Goal: Task Accomplishment & Management: Use online tool/utility

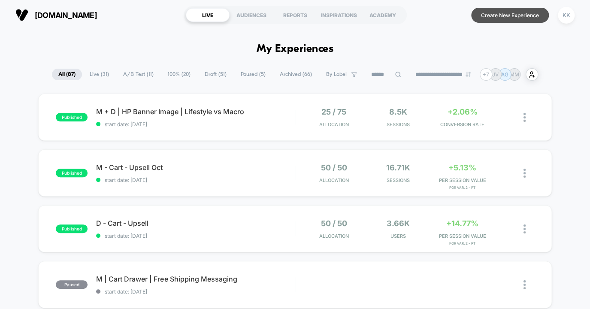
click at [530, 18] on button "Create New Experience" at bounding box center [510, 15] width 78 height 15
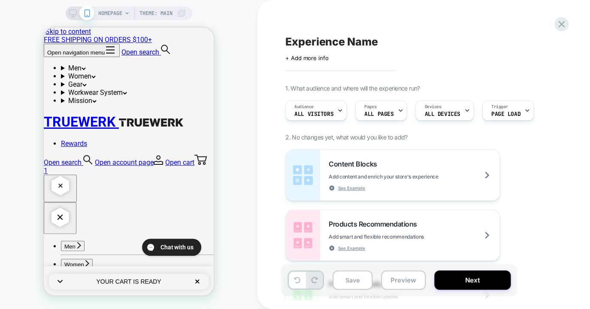
click at [108, 16] on span "HOMEPAGE" at bounding box center [110, 13] width 24 height 14
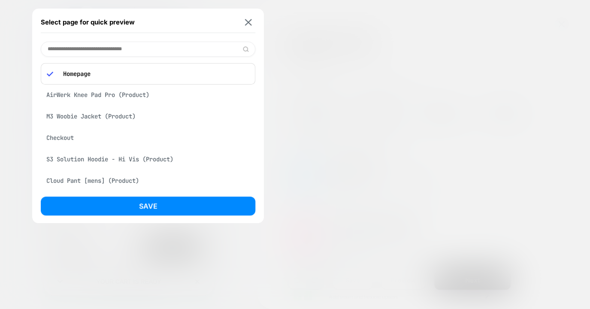
click at [124, 54] on input at bounding box center [148, 49] width 214 height 15
type input "*"
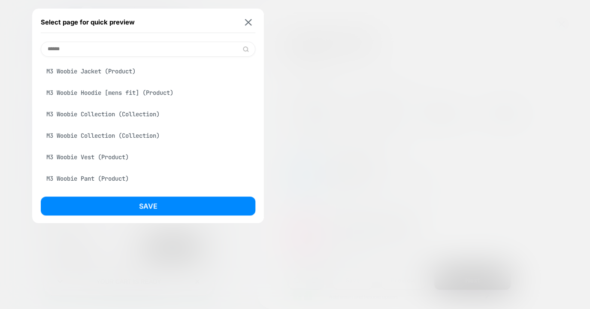
drag, startPoint x: 72, startPoint y: 47, endPoint x: 47, endPoint y: 49, distance: 25.4
click at [47, 49] on input "******" at bounding box center [148, 49] width 214 height 15
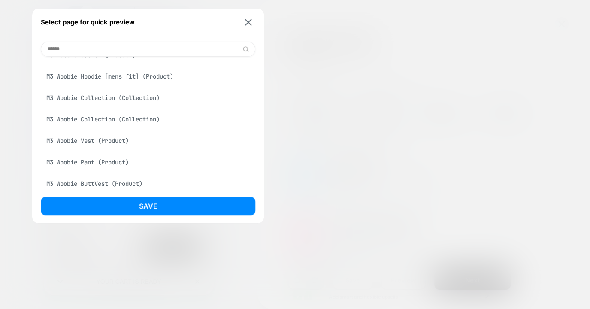
scroll to position [23, 0]
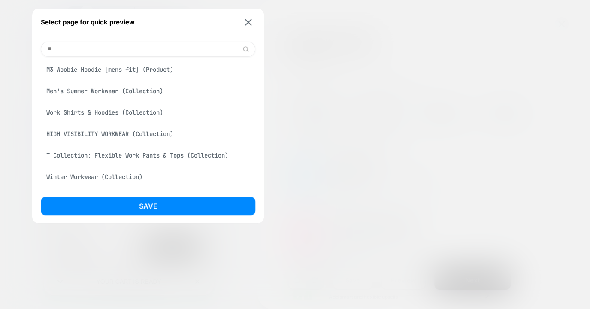
type input "*"
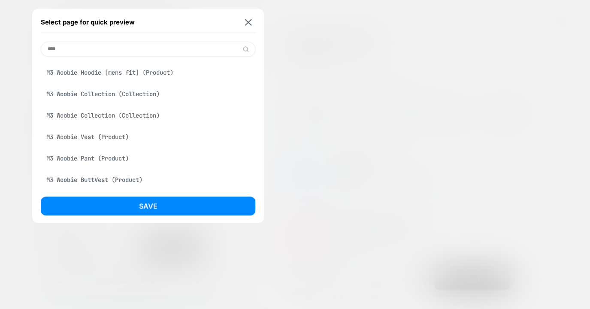
drag, startPoint x: 74, startPoint y: 52, endPoint x: 46, endPoint y: 51, distance: 27.9
click at [46, 51] on input "****" at bounding box center [148, 49] width 214 height 15
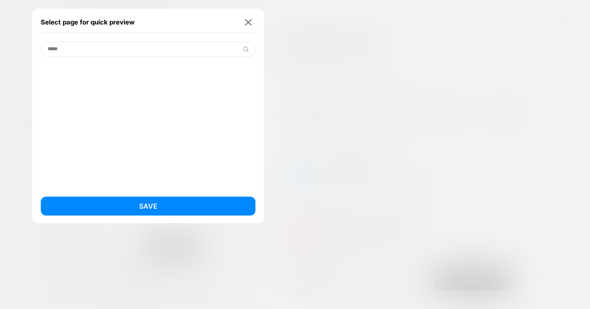
scroll to position [0, 0]
type input "**********"
click at [251, 20] on img at bounding box center [248, 22] width 7 height 6
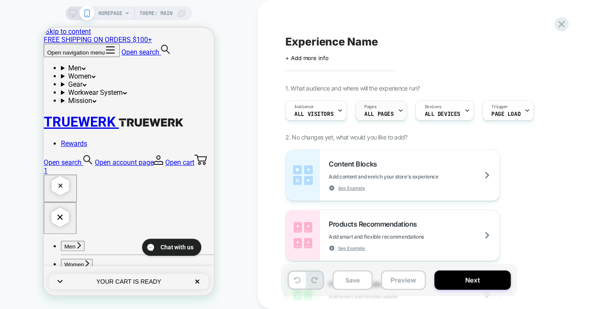
click at [367, 114] on span "ALL PAGES" at bounding box center [378, 114] width 29 height 6
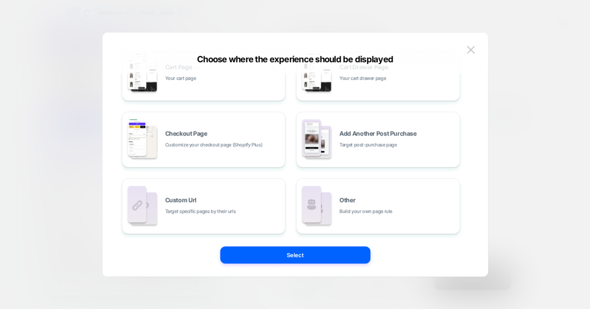
scroll to position [162, 0]
click at [467, 54] on button at bounding box center [470, 49] width 13 height 13
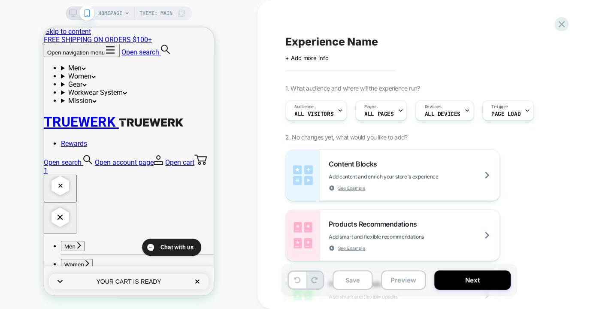
click at [110, 14] on span "HOMEPAGE" at bounding box center [110, 13] width 24 height 14
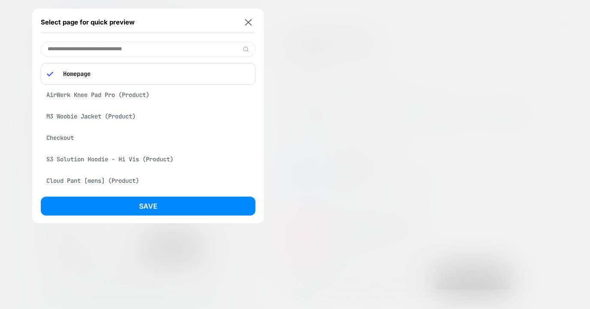
click at [101, 49] on input at bounding box center [148, 49] width 214 height 15
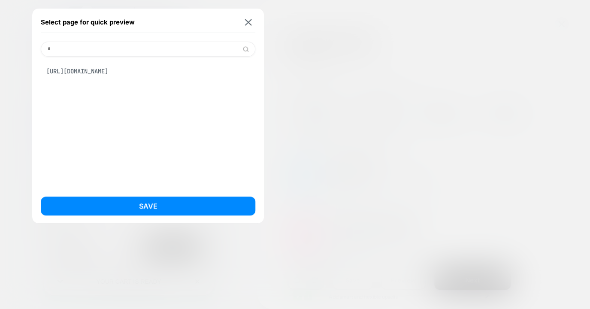
type input "*"
click at [96, 74] on div "[URL][DOMAIN_NAME]" at bounding box center [148, 71] width 214 height 16
click at [64, 73] on div "[URL][DOMAIN_NAME]" at bounding box center [148, 71] width 214 height 16
click at [61, 72] on div "[URL][DOMAIN_NAME]" at bounding box center [148, 71] width 214 height 16
click at [253, 24] on button at bounding box center [248, 21] width 11 height 7
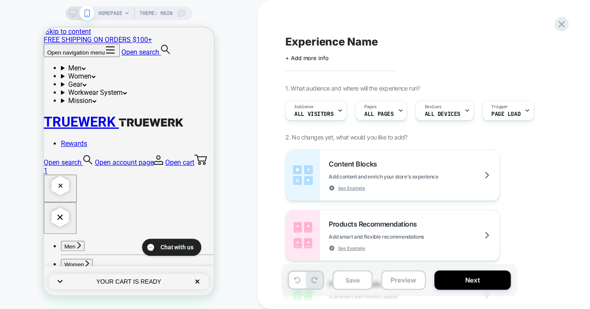
click at [99, 11] on span "HOMEPAGE" at bounding box center [110, 13] width 24 height 14
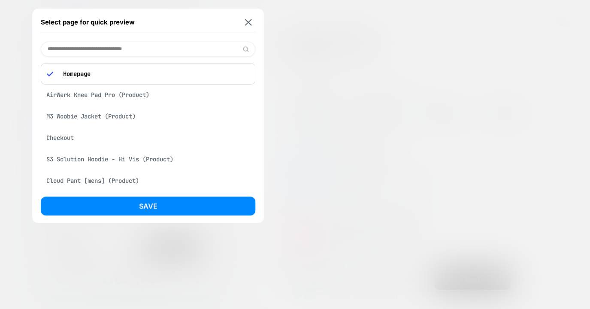
click at [89, 45] on input at bounding box center [148, 49] width 214 height 15
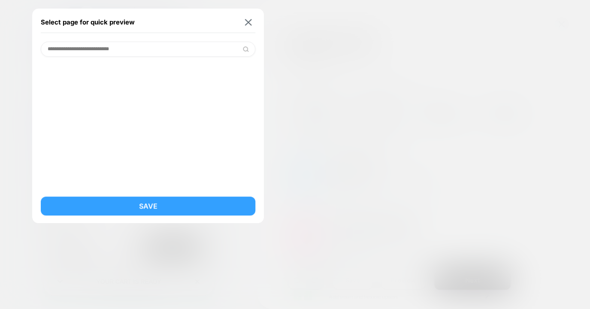
type input "**********"
click at [173, 204] on button "Save" at bounding box center [148, 205] width 214 height 19
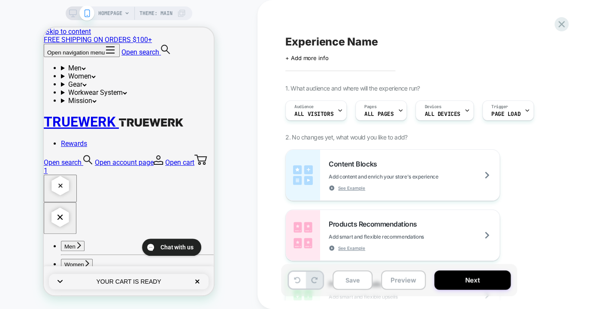
click at [106, 11] on span "HOMEPAGE" at bounding box center [110, 13] width 24 height 14
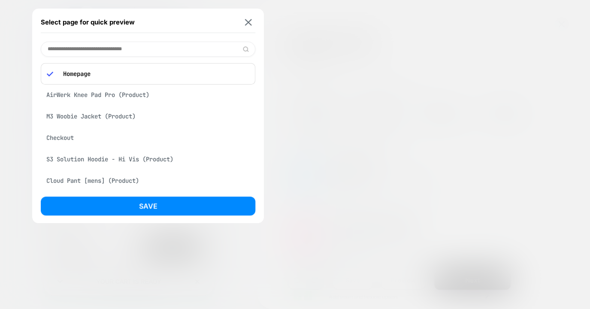
click at [98, 51] on input at bounding box center [148, 49] width 214 height 15
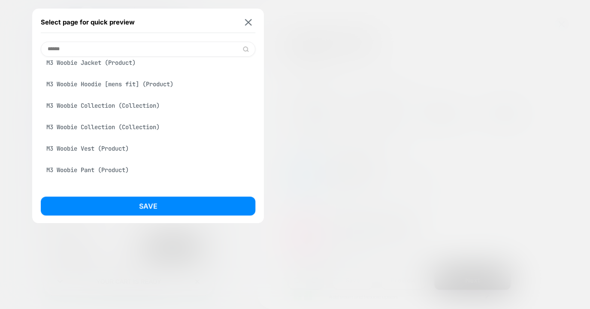
scroll to position [0, 0]
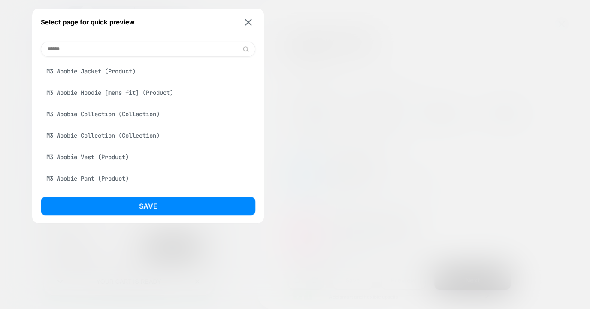
drag, startPoint x: 75, startPoint y: 47, endPoint x: 15, endPoint y: 50, distance: 61.0
click at [66, 20] on div "Select page for quick preview ****** M3 Woobie Jacket (Product) M3 Woobie Hoodi…" at bounding box center [129, 13] width 127 height 14
type input "*"
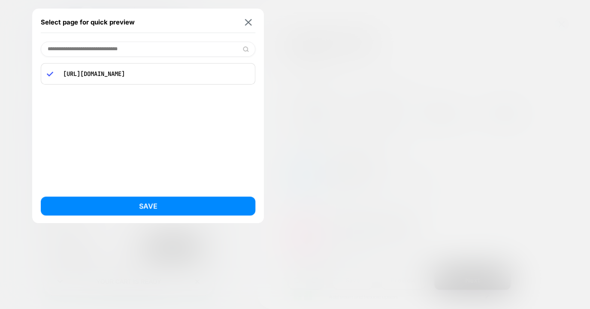
type input "**********"
click at [121, 68] on div "[URL][DOMAIN_NAME]" at bounding box center [148, 73] width 214 height 21
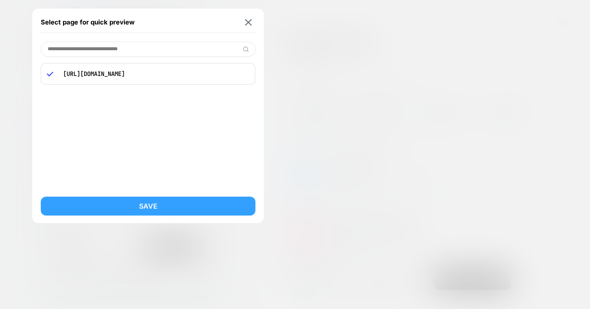
click at [156, 206] on button "Save" at bounding box center [148, 205] width 214 height 19
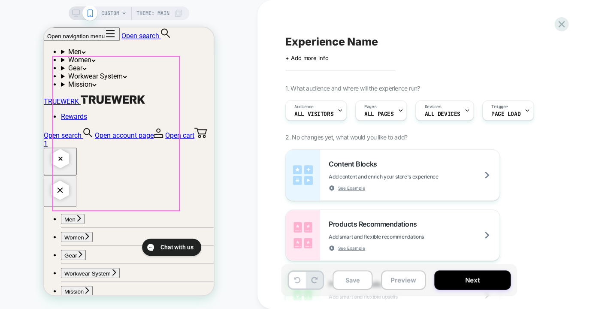
scroll to position [1410, 0]
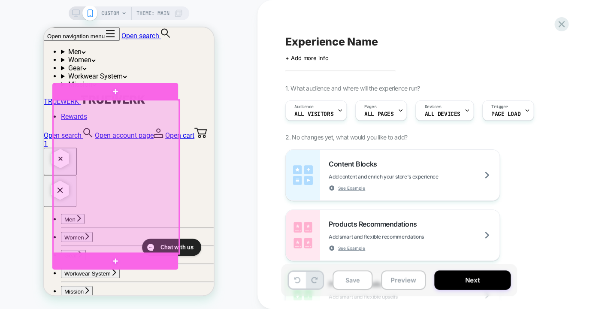
click at [65, 176] on div at bounding box center [116, 177] width 126 height 154
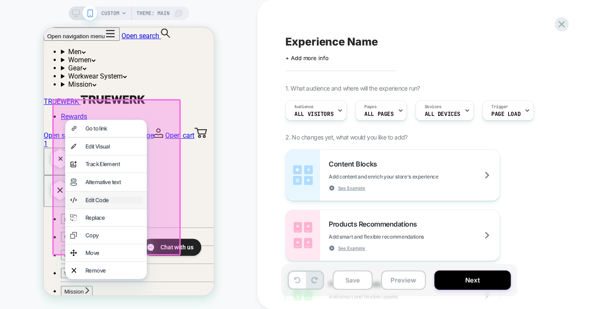
click at [100, 203] on div "Edit Code" at bounding box center [113, 199] width 56 height 7
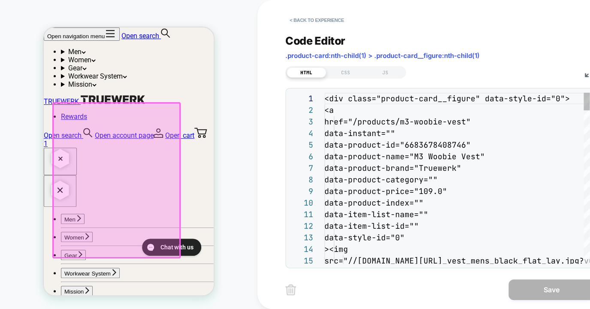
scroll to position [116, 0]
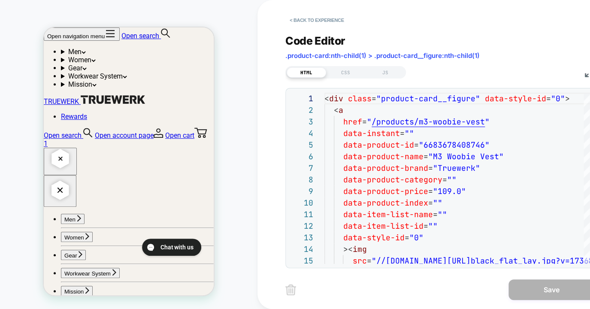
click at [323, 21] on button "< Back to experience" at bounding box center [316, 20] width 63 height 14
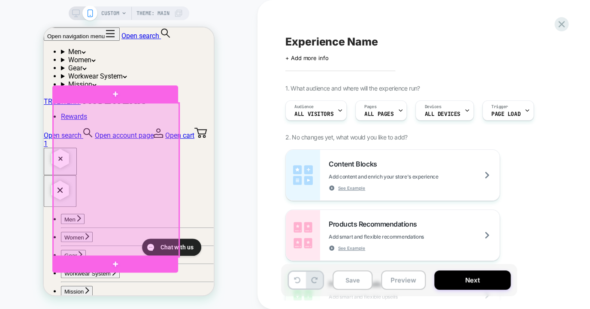
click at [63, 173] on div at bounding box center [116, 180] width 126 height 154
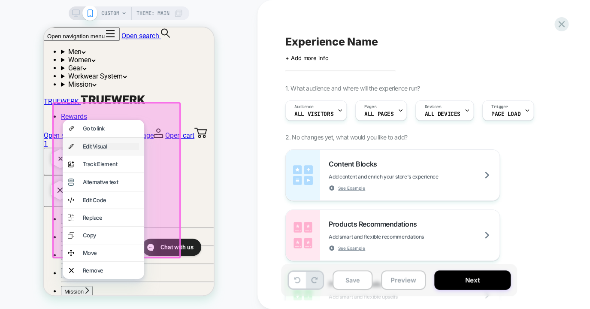
click at [96, 150] on div "Edit Visual" at bounding box center [111, 146] width 56 height 7
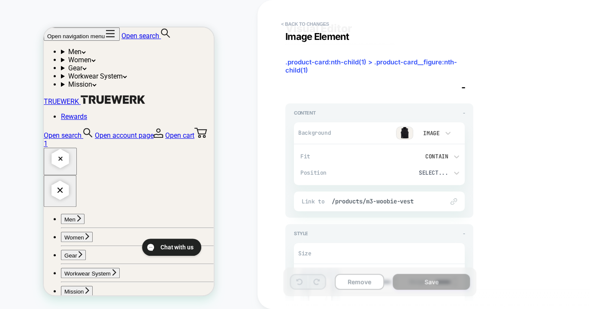
scroll to position [0, 0]
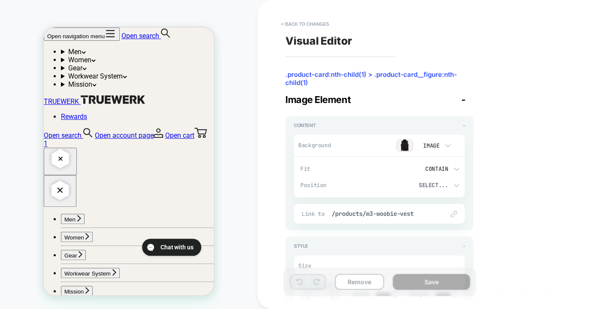
click at [407, 147] on img at bounding box center [404, 145] width 17 height 13
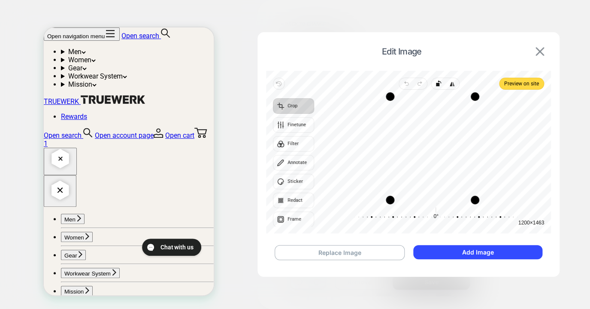
click at [540, 48] on img at bounding box center [539, 51] width 9 height 9
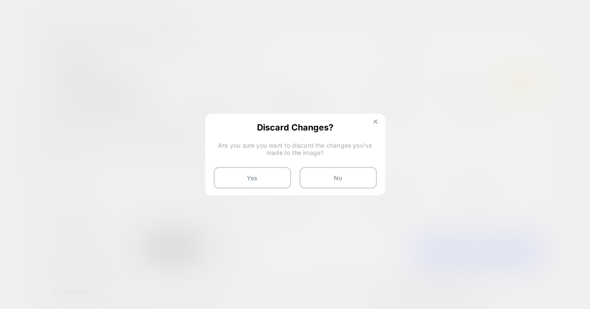
click at [376, 122] on img at bounding box center [375, 121] width 4 height 4
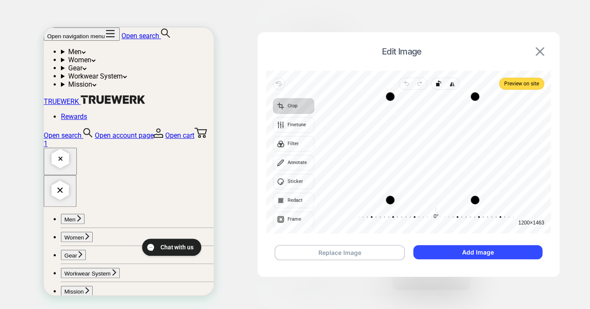
click at [542, 52] on img at bounding box center [539, 51] width 9 height 9
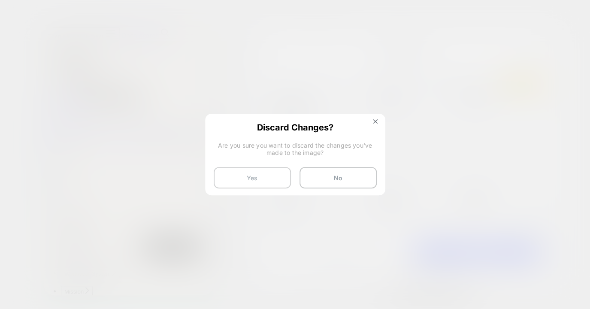
click at [260, 177] on button "Yes" at bounding box center [252, 177] width 77 height 21
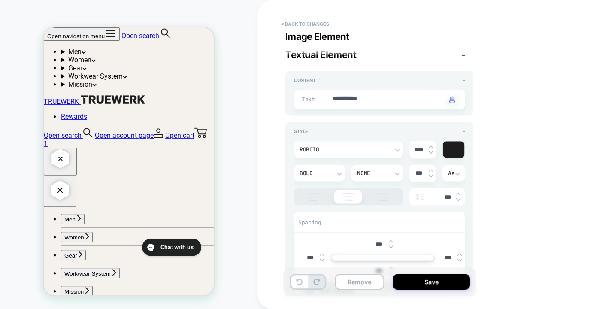
type textarea "*"
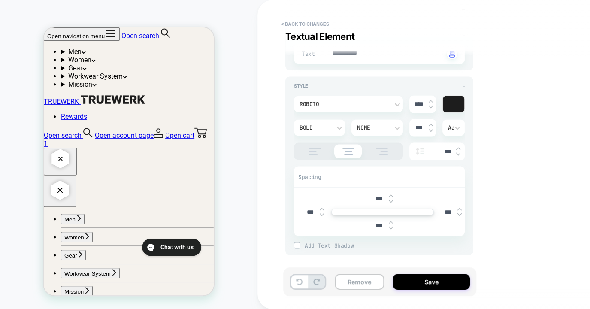
scroll to position [515, 0]
click at [311, 20] on button "< Back to changes" at bounding box center [305, 24] width 57 height 14
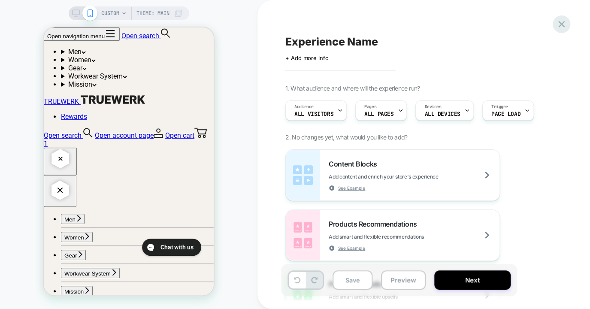
click at [560, 21] on icon at bounding box center [561, 24] width 12 height 12
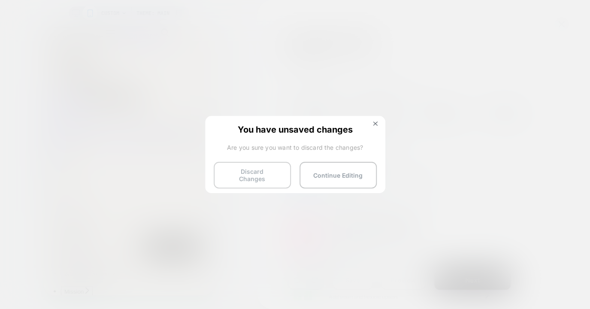
click at [266, 179] on button "Discard Changes" at bounding box center [252, 175] width 77 height 27
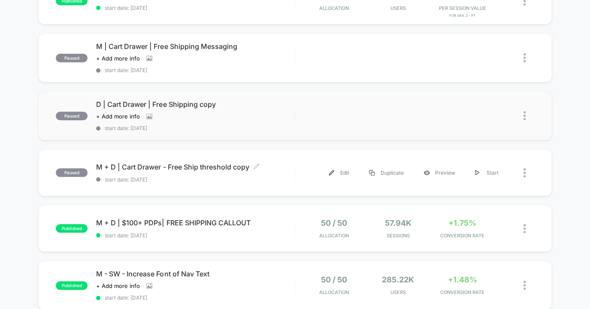
scroll to position [226, 0]
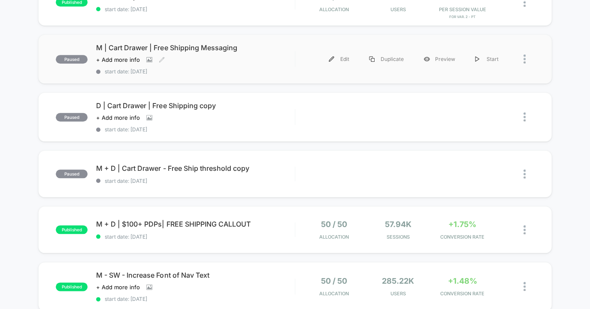
click at [231, 66] on div "M | Cart Drawer | Free Shipping Messaging Click to view images Click to edit ex…" at bounding box center [195, 58] width 198 height 31
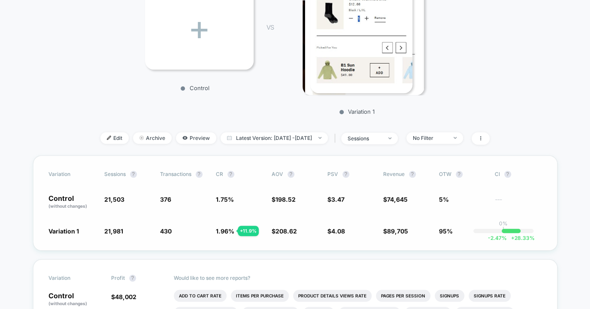
scroll to position [163, 0]
click at [107, 136] on img at bounding box center [109, 137] width 4 height 4
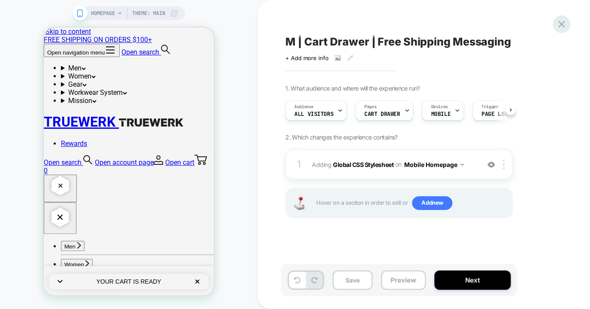
click at [565, 24] on icon at bounding box center [561, 24] width 12 height 12
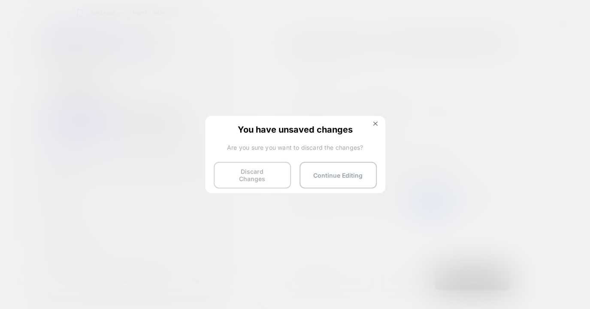
click at [278, 175] on button "Discard Changes" at bounding box center [252, 175] width 77 height 27
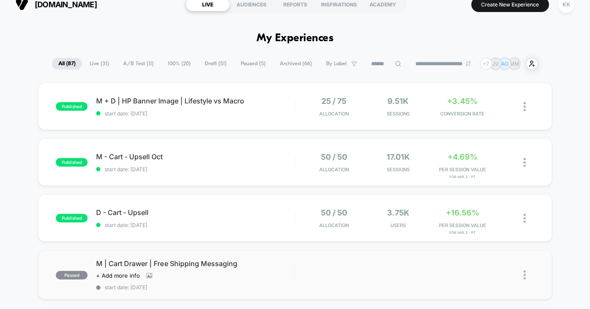
scroll to position [133, 0]
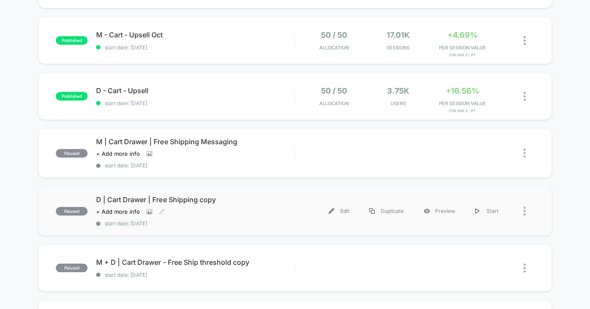
click at [241, 218] on div "D | Cart Drawer | Free Shipping copy Click to view images Click to edit experie…" at bounding box center [195, 210] width 198 height 31
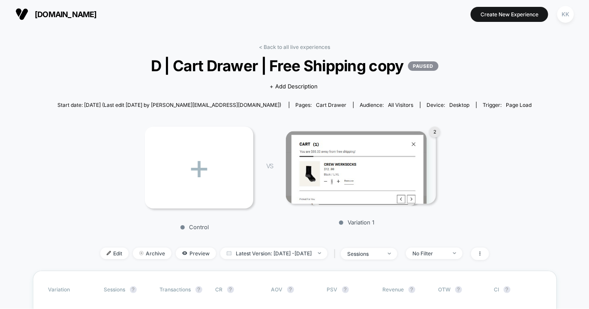
scroll to position [1, 0]
click at [222, 157] on div "+" at bounding box center [199, 167] width 109 height 82
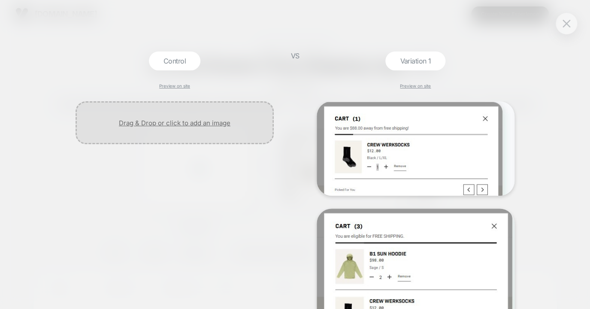
click at [184, 120] on div at bounding box center [174, 122] width 198 height 43
click at [174, 89] on div "Control Preview on site" at bounding box center [174, 179] width 206 height 257
click at [176, 86] on link "Preview on site" at bounding box center [174, 85] width 31 height 5
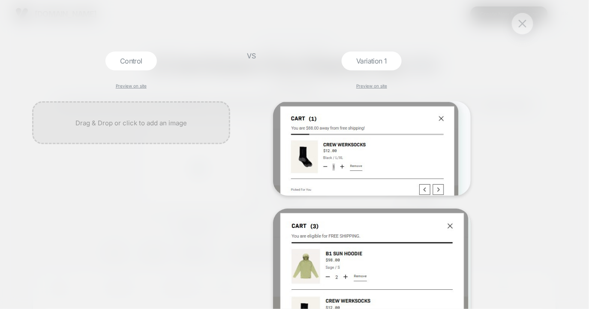
click at [524, 24] on img at bounding box center [523, 23] width 8 height 7
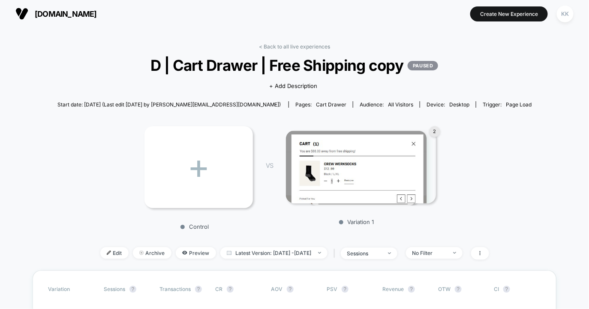
click at [60, 12] on span "[DOMAIN_NAME]" at bounding box center [66, 13] width 62 height 9
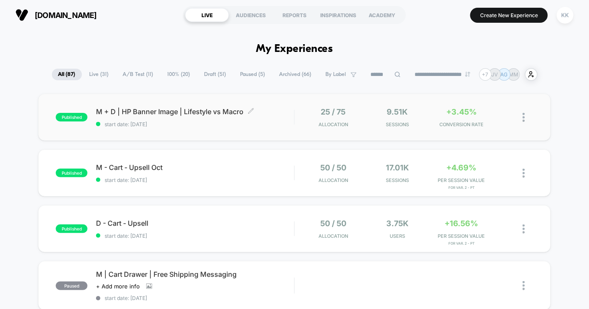
click at [263, 121] on span "start date: [DATE]" at bounding box center [195, 124] width 198 height 6
